Goal: Task Accomplishment & Management: Use online tool/utility

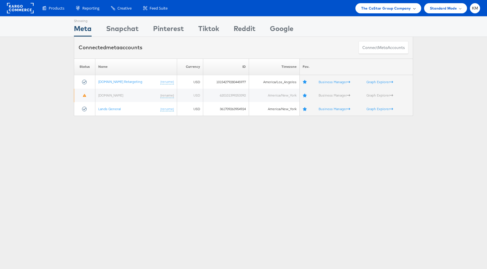
click at [393, 6] on span "The CoStar Group Company" at bounding box center [386, 8] width 50 height 6
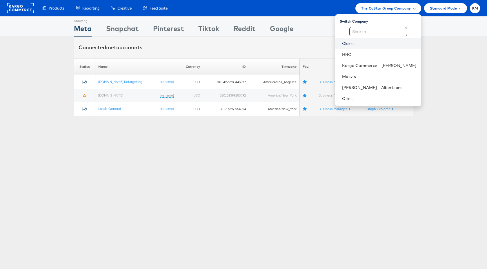
click at [360, 46] on link "Clarks" at bounding box center [379, 44] width 75 height 6
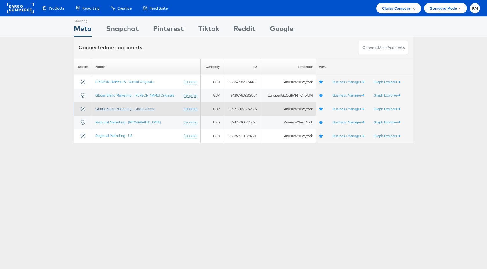
click at [152, 107] on link "Global Brand Marketing - Clarks Shoes" at bounding box center [125, 108] width 60 height 4
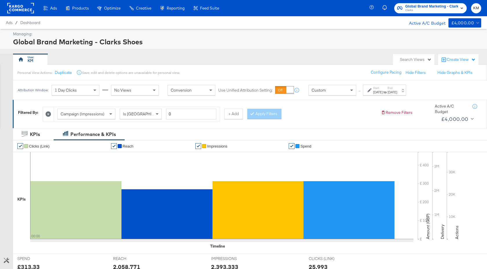
click at [394, 96] on div "Attribution Window: 1 Day Clicks No Views Conversion Use Unified Attribution Se…" at bounding box center [213, 89] width 400 height 19
click at [383, 89] on label "Start:" at bounding box center [378, 88] width 10 height 4
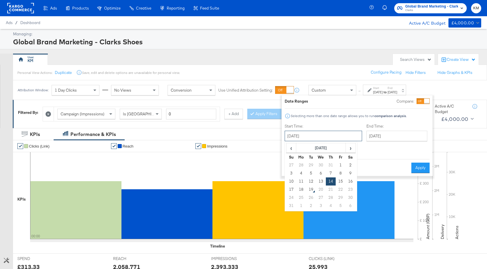
click at [319, 135] on input "August 14th 2025" at bounding box center [323, 136] width 77 height 10
click at [292, 148] on span "‹" at bounding box center [291, 148] width 9 height 9
click at [307, 163] on td "1" at bounding box center [311, 165] width 10 height 8
type input "July 1st 2025"
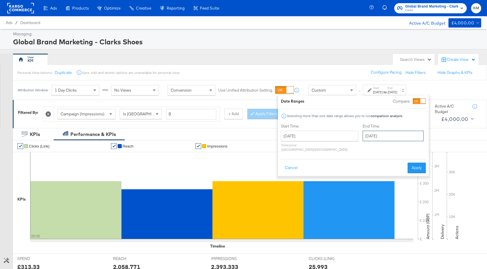
click at [367, 133] on input "August 14th 2025" at bounding box center [393, 136] width 61 height 10
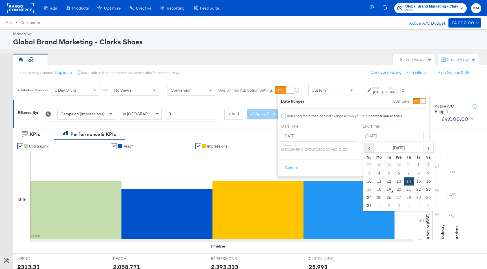
click at [365, 148] on span "‹" at bounding box center [369, 148] width 9 height 9
click at [404, 199] on td "31" at bounding box center [409, 198] width 10 height 8
type input "July 31st 2025"
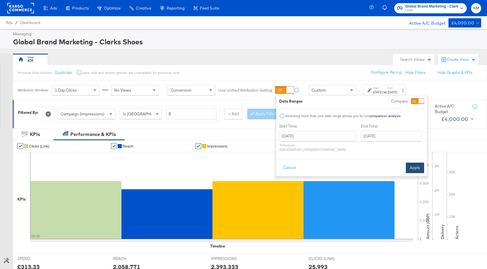
click at [422, 163] on button "Apply" at bounding box center [415, 168] width 18 height 10
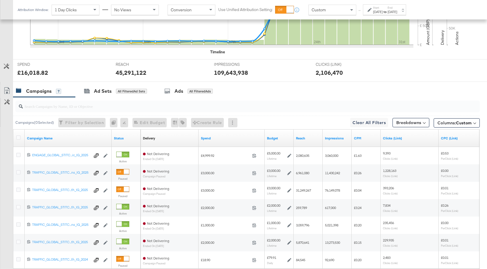
scroll to position [202, 0]
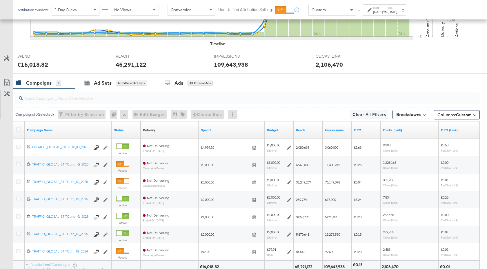
click at [128, 97] on input "search" at bounding box center [230, 95] width 415 height 11
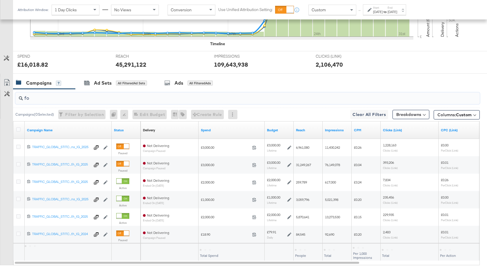
scroll to position [202, 0]
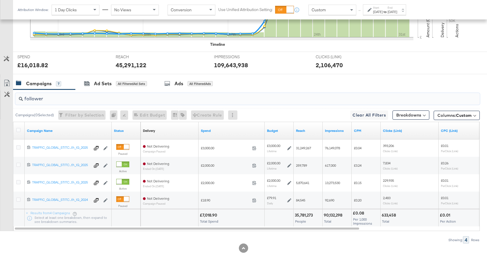
type input "follower"
drag, startPoint x: 217, startPoint y: 216, endPoint x: 202, endPoint y: 216, distance: 15.1
click at [202, 216] on div "£7,018.90" at bounding box center [209, 216] width 19 height 6
copy div "7,018.90"
